Goal: Find specific page/section: Find specific page/section

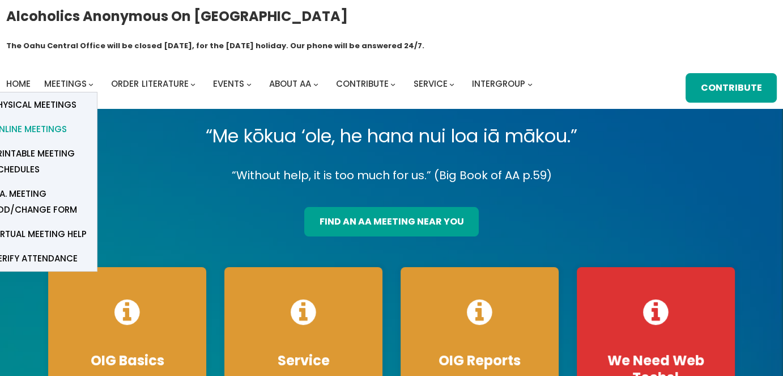
click at [56, 121] on span "Online Meetings" at bounding box center [29, 129] width 75 height 16
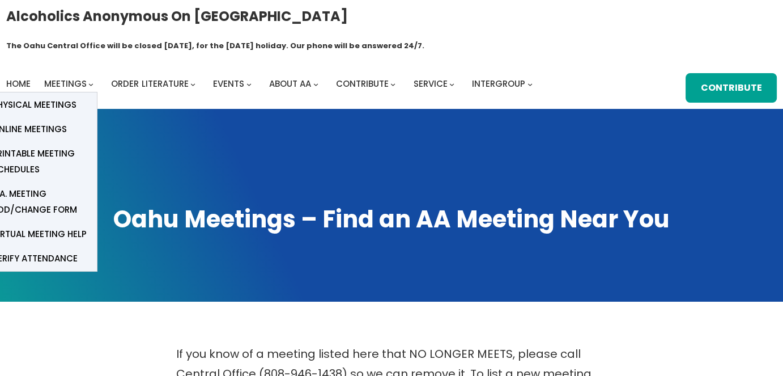
click at [93, 82] on icon "Meetings submenu" at bounding box center [90, 84] width 5 height 5
click at [68, 78] on span "Meetings" at bounding box center [65, 84] width 42 height 12
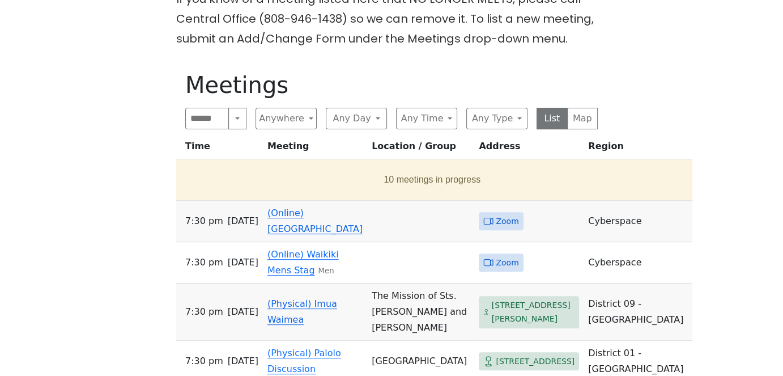
scroll to position [353, 0]
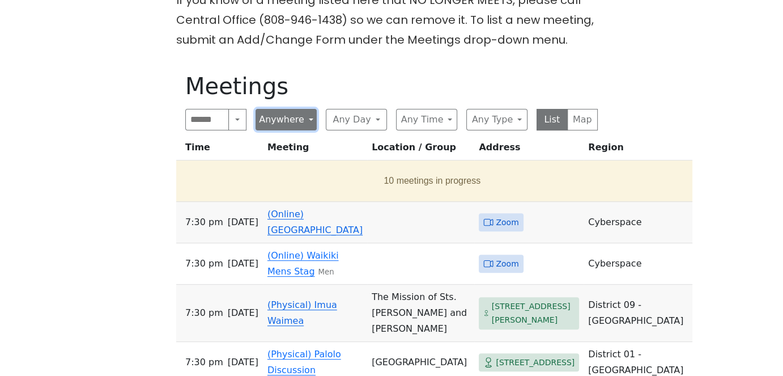
click at [309, 109] on button "Anywhere" at bounding box center [285, 120] width 61 height 22
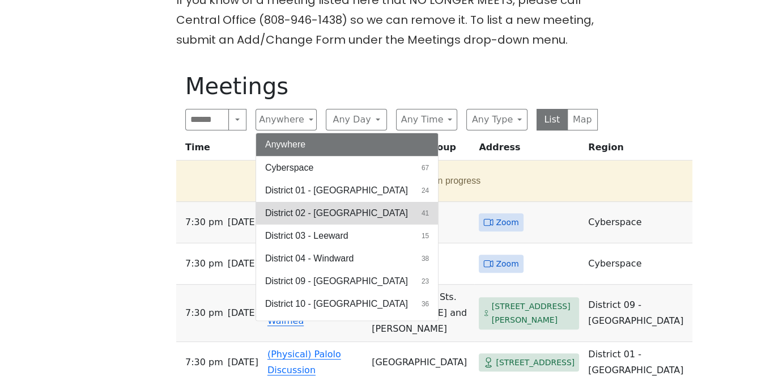
click at [305, 206] on span "District 02 - [GEOGRAPHIC_DATA]" at bounding box center [336, 213] width 143 height 14
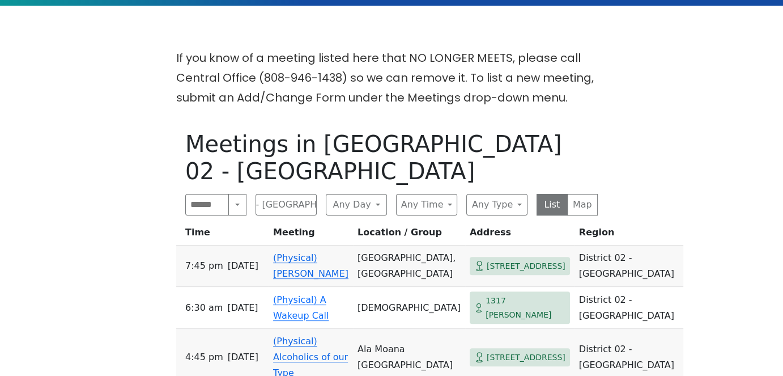
scroll to position [299, 0]
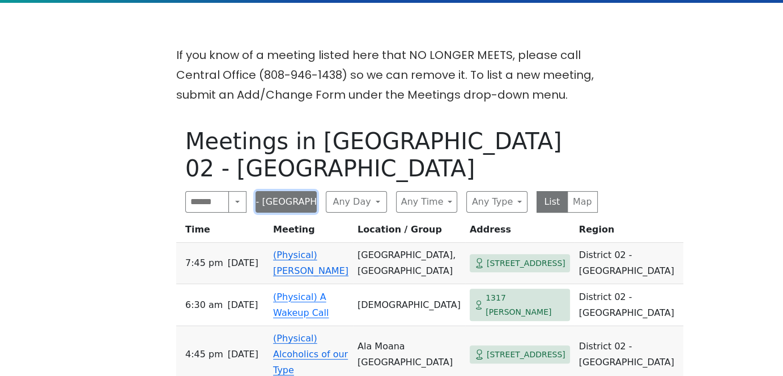
click at [297, 191] on button "District 02 - [GEOGRAPHIC_DATA]" at bounding box center [285, 202] width 61 height 22
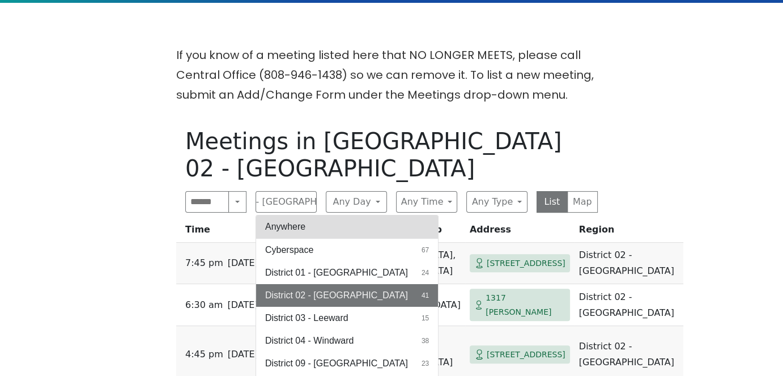
click at [291, 215] on button "Anywhere" at bounding box center [347, 226] width 182 height 23
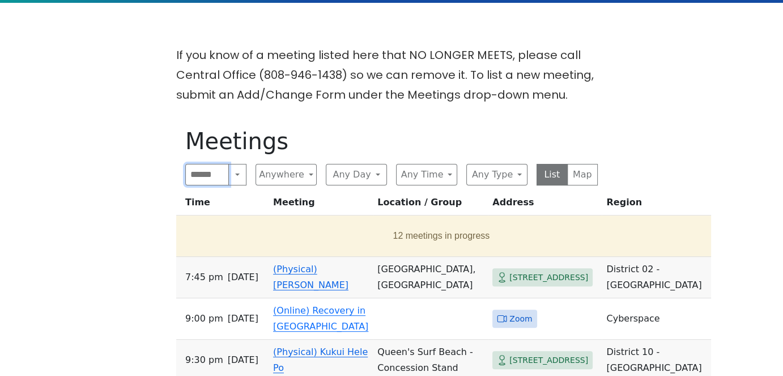
click at [214, 164] on input "Search" at bounding box center [207, 175] width 44 height 22
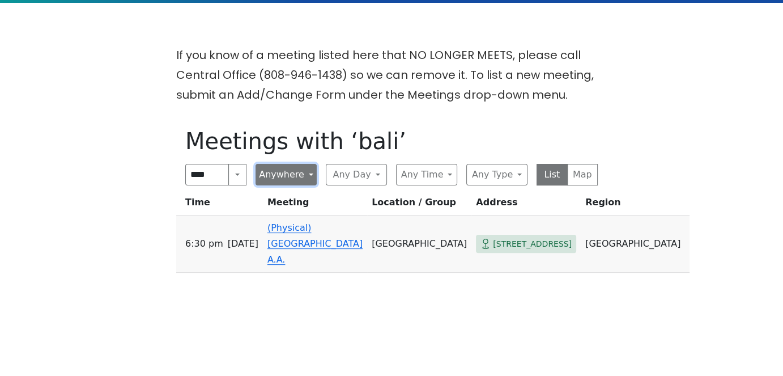
click at [306, 164] on button "Anywhere" at bounding box center [285, 175] width 61 height 22
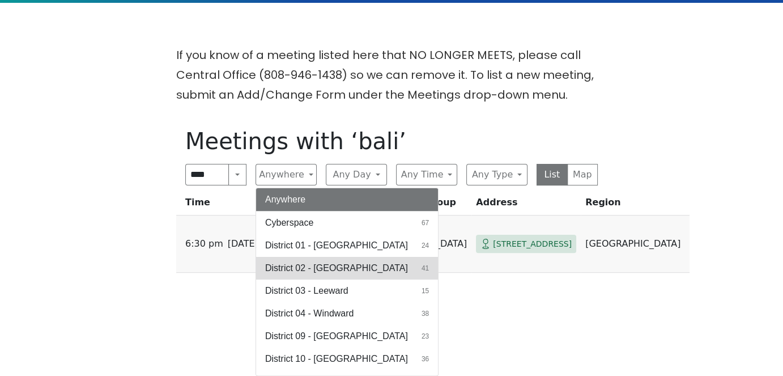
click at [306, 261] on span "District 02 - [GEOGRAPHIC_DATA]" at bounding box center [336, 268] width 143 height 14
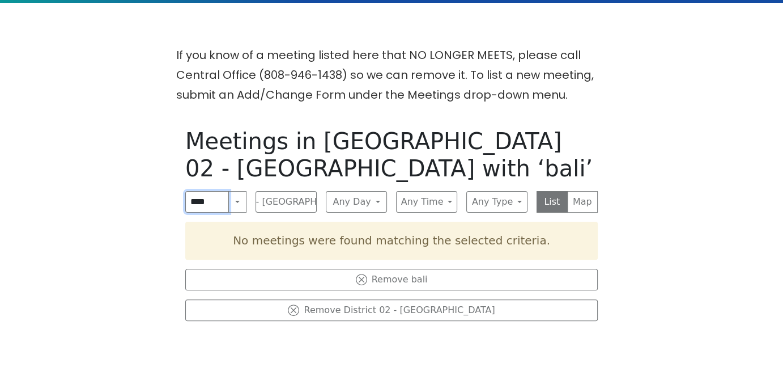
click at [213, 191] on input "****" at bounding box center [207, 202] width 44 height 22
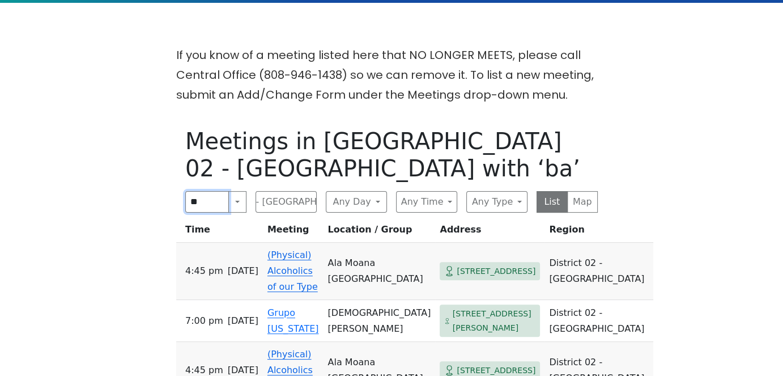
type input "*"
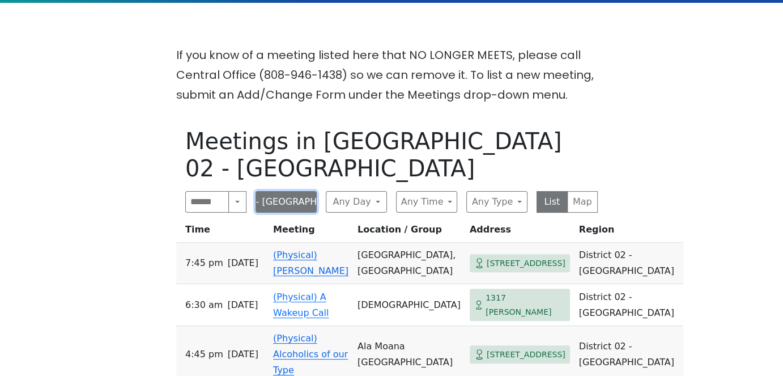
click at [305, 191] on button "District 02 - [GEOGRAPHIC_DATA]" at bounding box center [285, 202] width 61 height 22
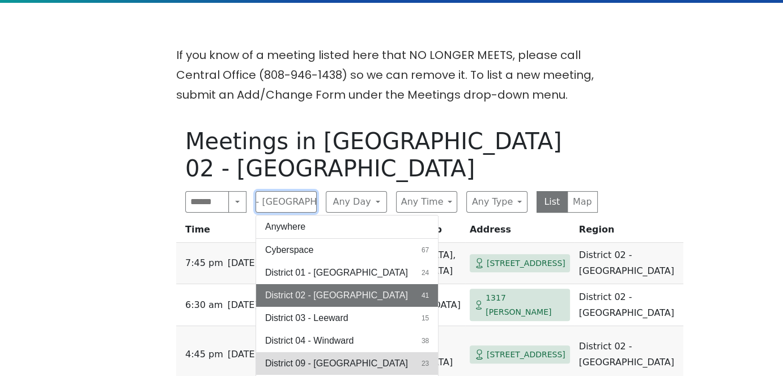
scroll to position [40, 0]
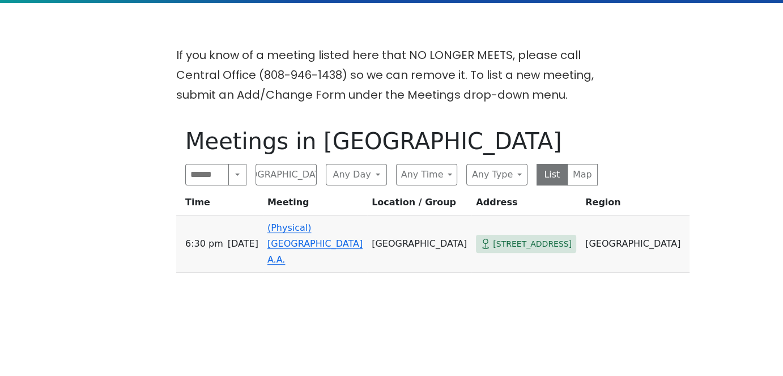
click at [581, 223] on td "[GEOGRAPHIC_DATA]" at bounding box center [635, 243] width 109 height 57
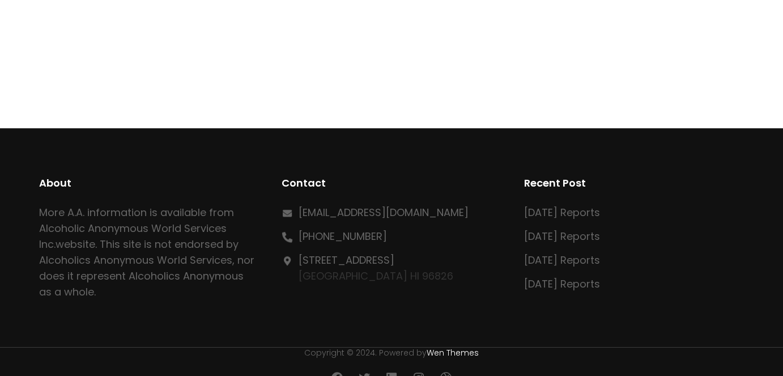
scroll to position [735, 0]
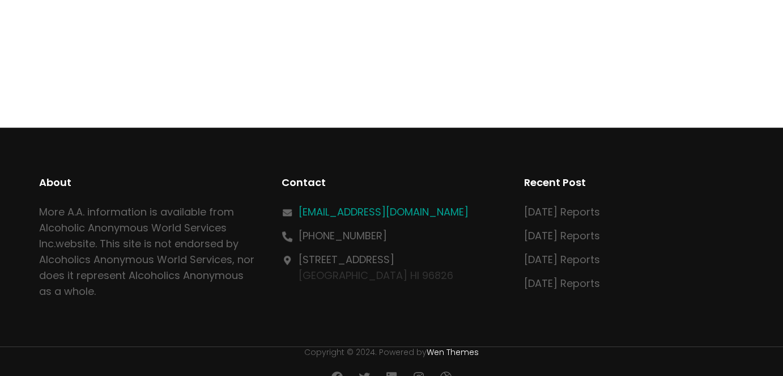
click at [371, 219] on link "[EMAIL_ADDRESS][DOMAIN_NAME]" at bounding box center [384, 212] width 170 height 14
